Goal: Information Seeking & Learning: Check status

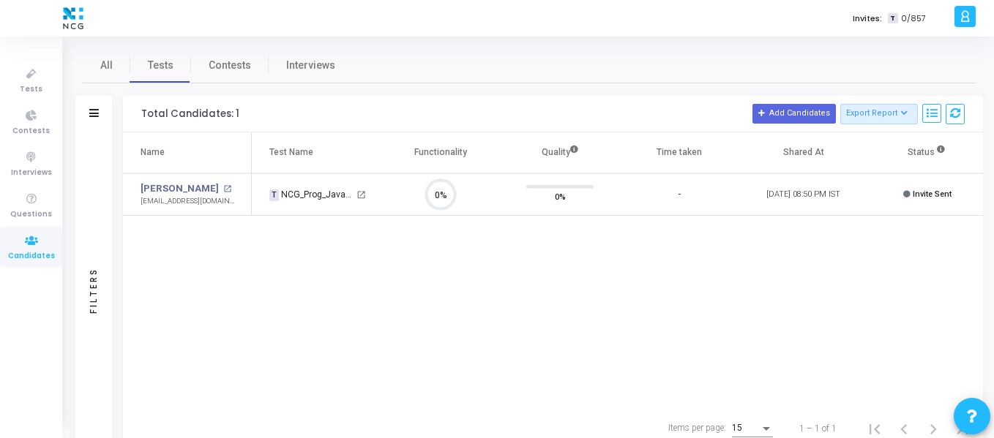
scroll to position [31, 37]
click at [98, 115] on icon at bounding box center [94, 113] width 10 height 8
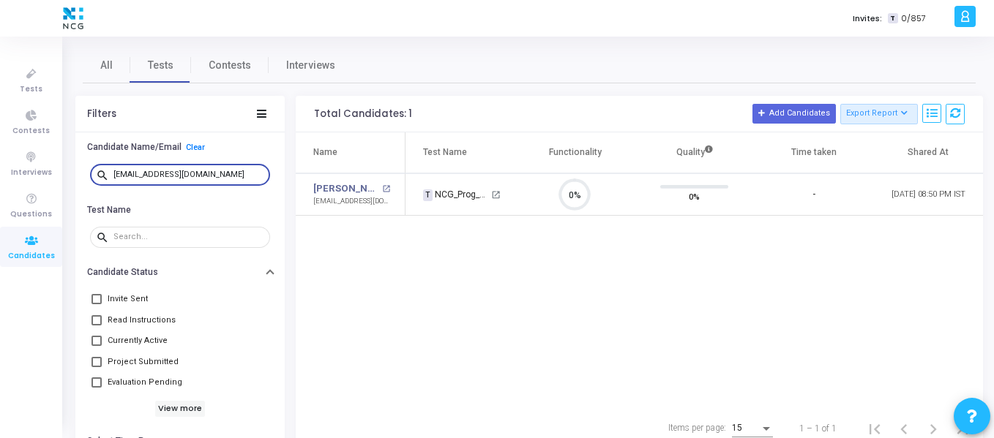
drag, startPoint x: 197, startPoint y: 173, endPoint x: 102, endPoint y: 173, distance: 95.2
click at [102, 173] on div "search [EMAIL_ADDRESS][DOMAIN_NAME]" at bounding box center [180, 174] width 180 height 23
paste input "mighilmurali"
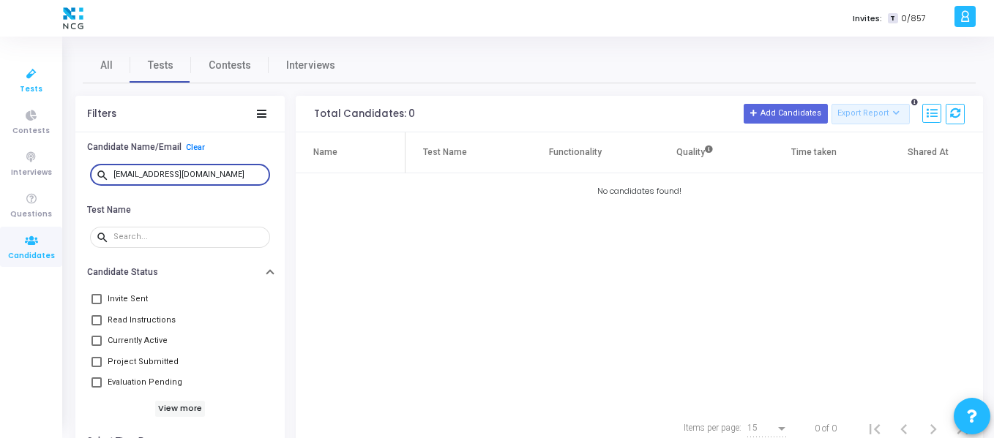
type input "[EMAIL_ADDRESS][DOMAIN_NAME]"
click at [36, 94] on span "Tests" at bounding box center [31, 89] width 23 height 12
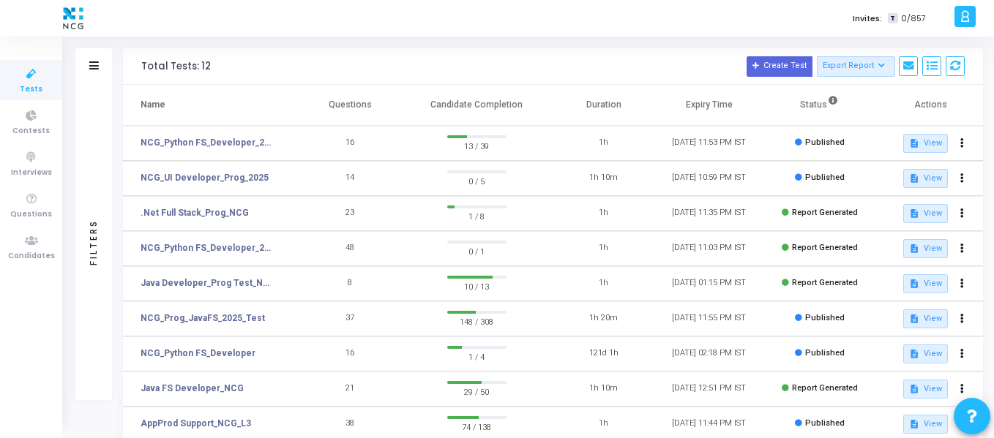
scroll to position [73, 0]
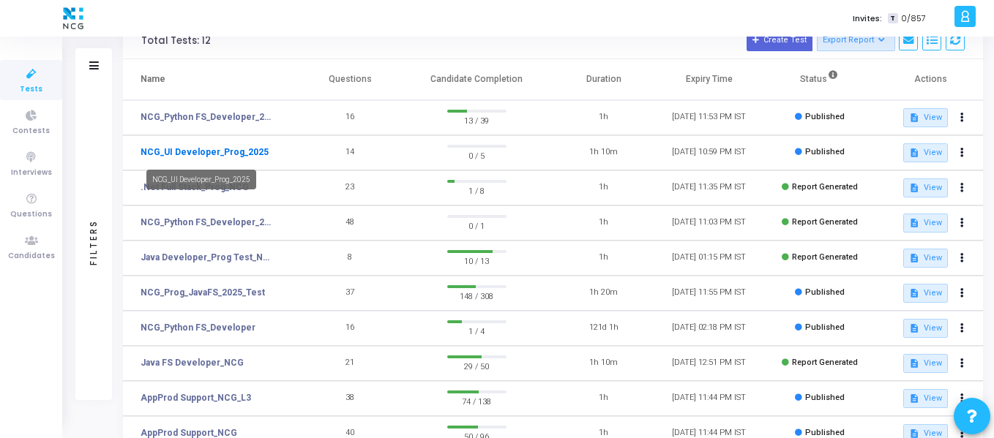
click at [253, 154] on link "NCG_UI Developer_Prog_2025" at bounding box center [205, 152] width 128 height 13
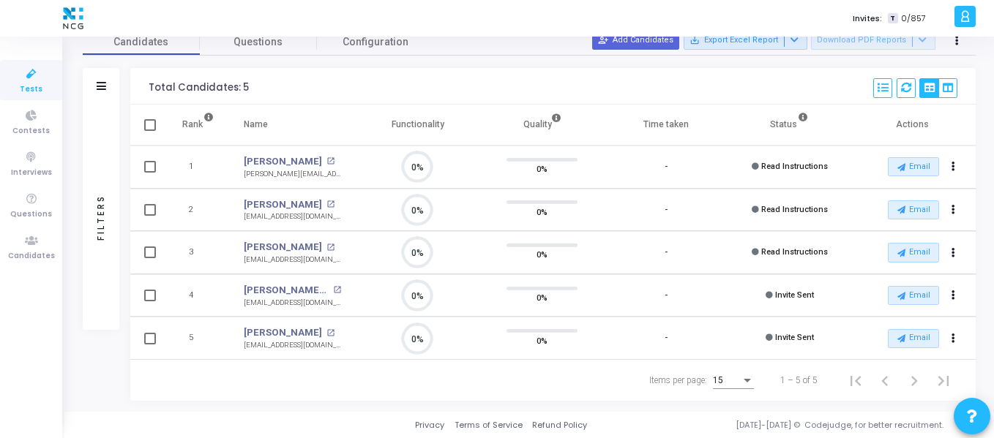
drag, startPoint x: 324, startPoint y: 294, endPoint x: 234, endPoint y: 283, distance: 90.8
click at [234, 283] on td "[PERSON_NAME] M open_in_new [EMAIL_ADDRESS][DOMAIN_NAME]" at bounding box center [292, 296] width 127 height 43
drag, startPoint x: 235, startPoint y: 330, endPoint x: 224, endPoint y: 332, distance: 11.2
click at [224, 332] on tr "5 [PERSON_NAME] open_in_new [EMAIL_ADDRESS][DOMAIN_NAME] 0% 0% - Invite Sent Em…" at bounding box center [553, 338] width 846 height 43
click at [878, 86] on icon at bounding box center [883, 88] width 10 height 10
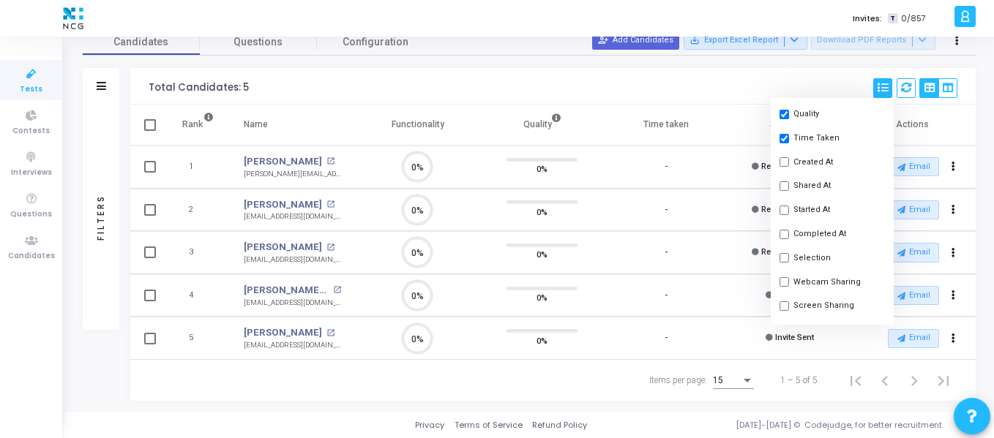
scroll to position [146, 0]
click at [782, 167] on input "checkbox" at bounding box center [785, 164] width 10 height 10
checkbox input "true"
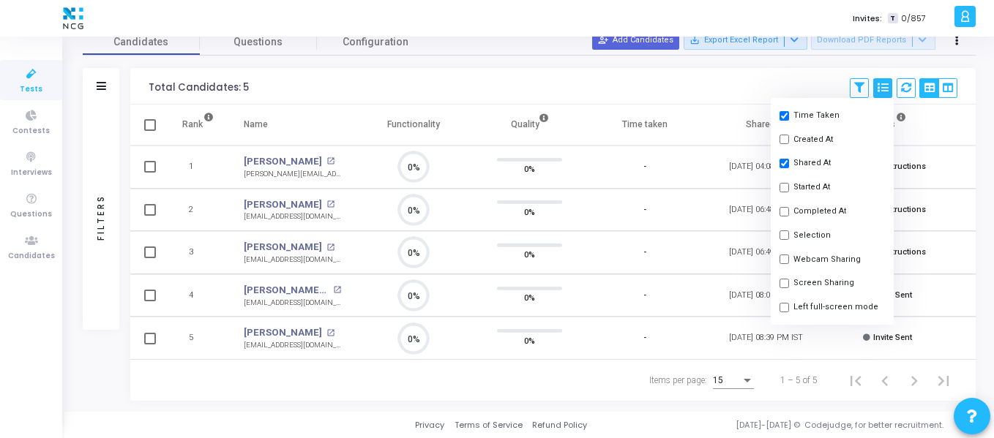
scroll to position [31, 37]
click at [732, 72] on div "Total Candidates: 5 Save View Delete View Select S No Name Questions Functional…" at bounding box center [553, 86] width 846 height 37
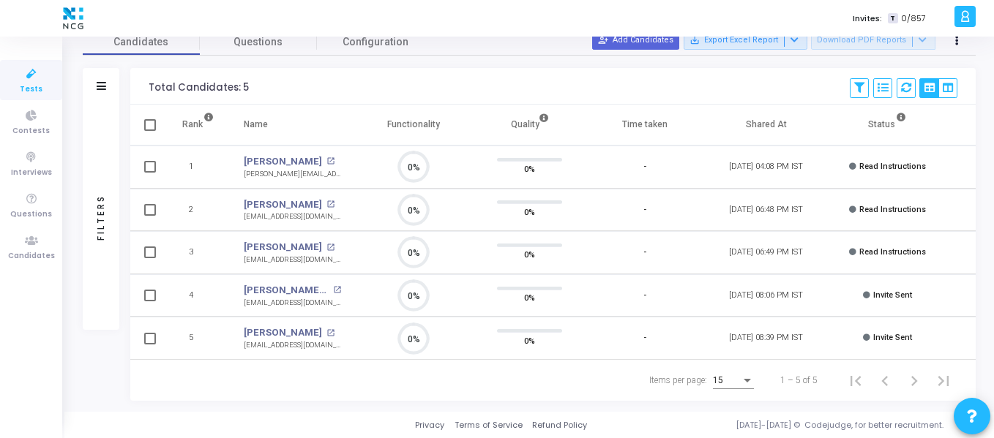
scroll to position [76, 0]
drag, startPoint x: 720, startPoint y: 287, endPoint x: 788, endPoint y: 291, distance: 68.2
click at [788, 291] on td "[DATE] 08:06 PM IST" at bounding box center [766, 296] width 127 height 43
click at [40, 72] on icon at bounding box center [31, 74] width 31 height 18
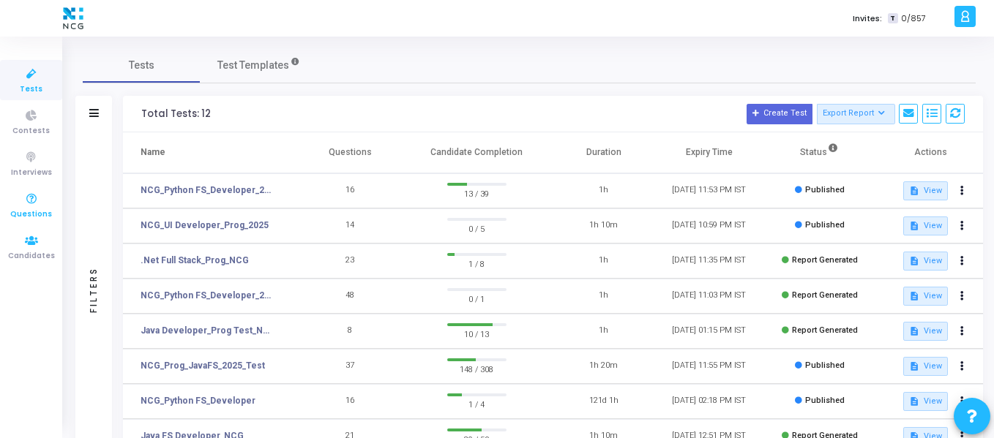
click at [26, 206] on icon at bounding box center [31, 199] width 31 height 18
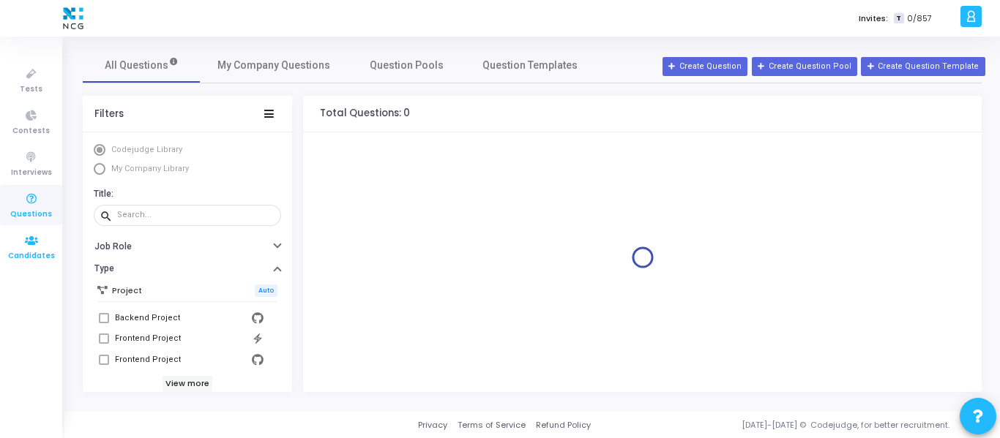
click at [30, 230] on link "Candidates" at bounding box center [31, 247] width 62 height 40
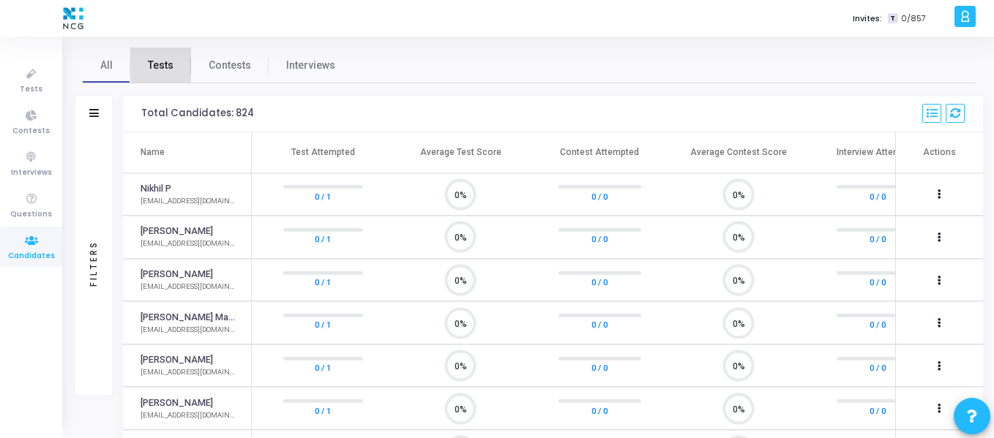
click at [160, 74] on link "Tests" at bounding box center [160, 65] width 61 height 35
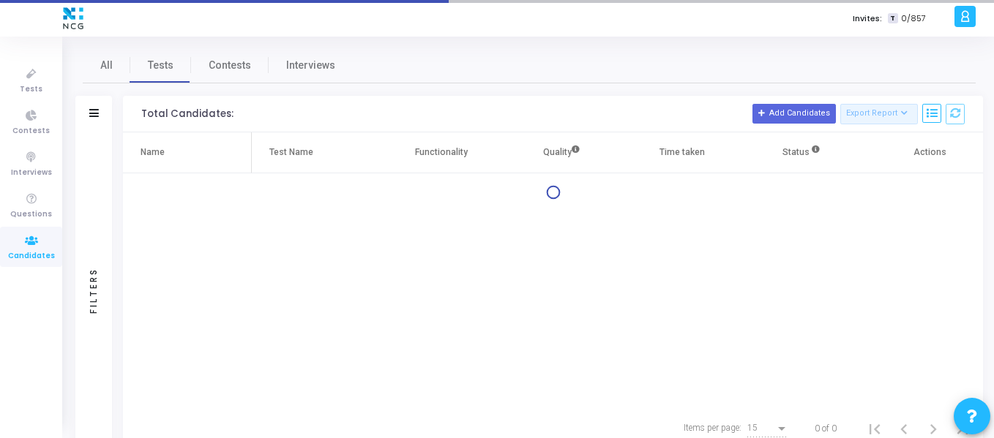
click at [99, 106] on div "Filters" at bounding box center [93, 114] width 37 height 37
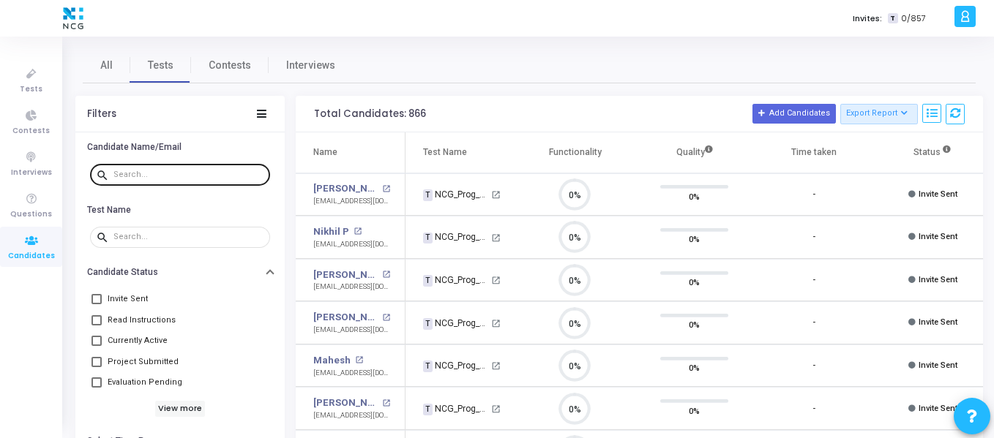
click at [139, 176] on input "text" at bounding box center [188, 175] width 151 height 9
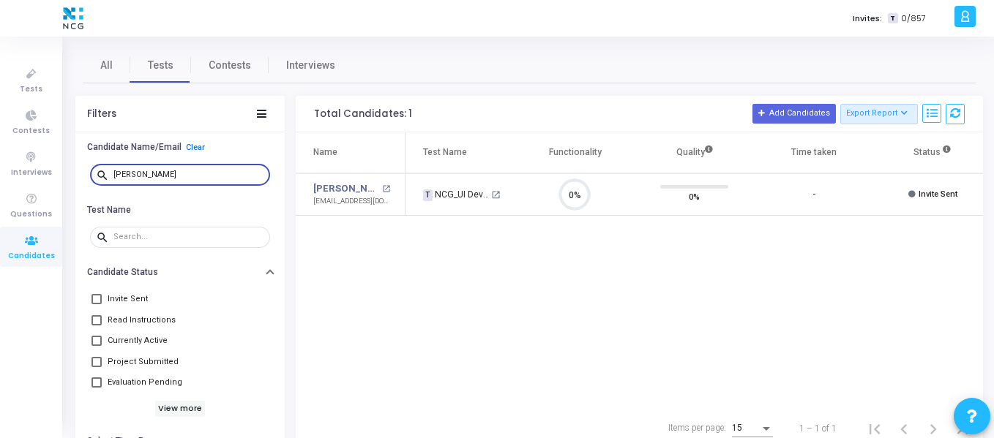
click at [147, 173] on input "[PERSON_NAME]" at bounding box center [188, 175] width 151 height 9
type input "[PERSON_NAME]"
drag, startPoint x: 141, startPoint y: 173, endPoint x: 79, endPoint y: 173, distance: 61.5
click at [79, 173] on div "search [PERSON_NAME]" at bounding box center [179, 175] width 209 height 33
